Goal: Navigation & Orientation: Find specific page/section

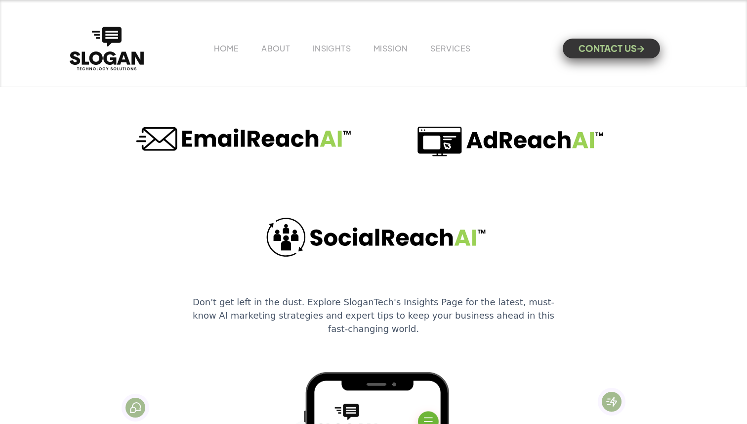
scroll to position [3153, 0]
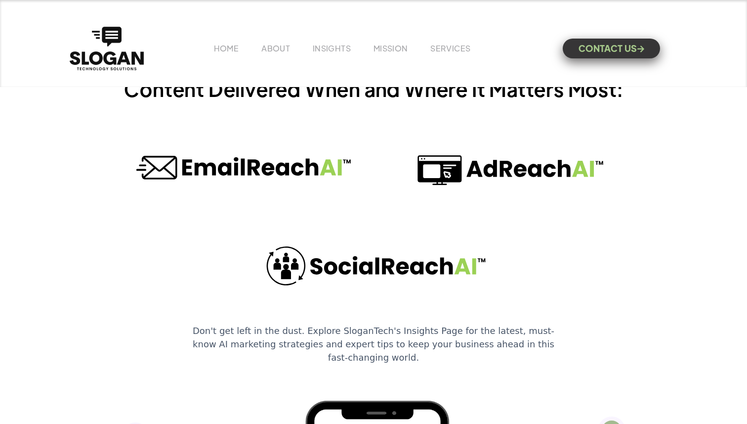
click at [250, 163] on img at bounding box center [242, 170] width 247 height 74
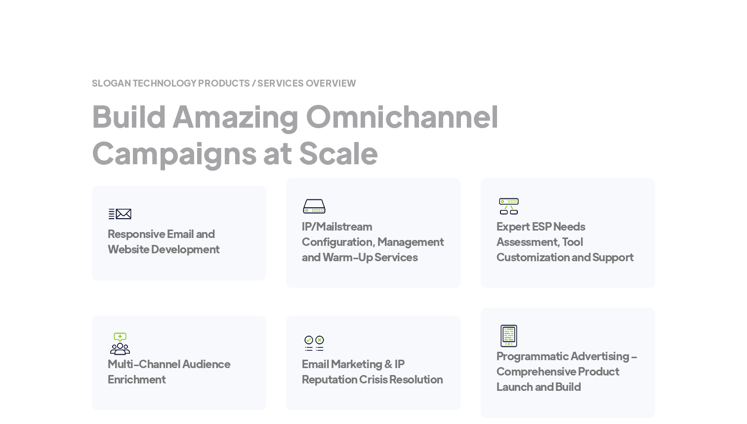
click at [250, 162] on h1 "Build Amazing Omnichannel Campaigns at Scale" at bounding box center [373, 133] width 563 height 73
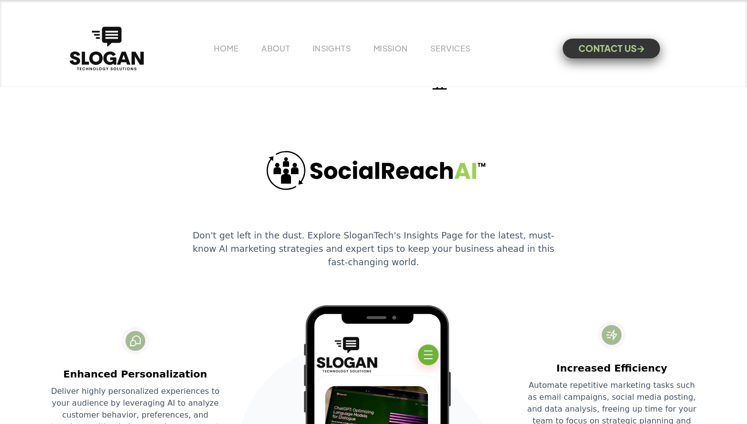
scroll to position [3251, 0]
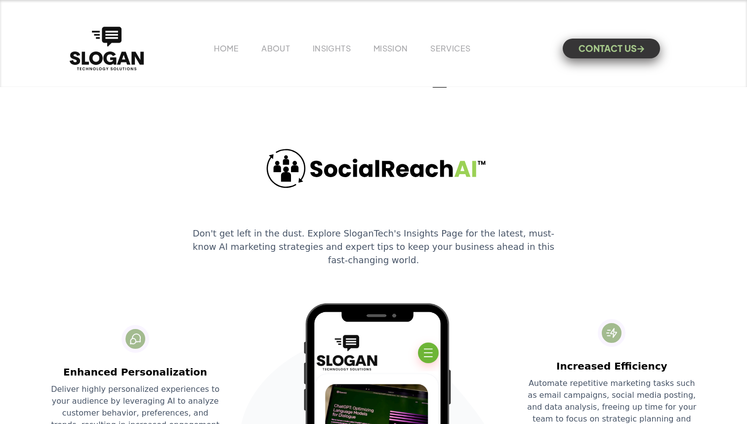
click at [456, 172] on img at bounding box center [376, 171] width 247 height 74
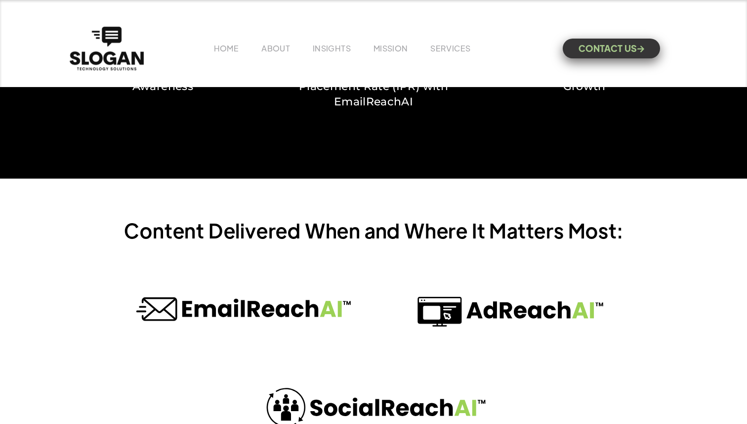
scroll to position [3013, 0]
